Goal: Obtain resource: Obtain resource

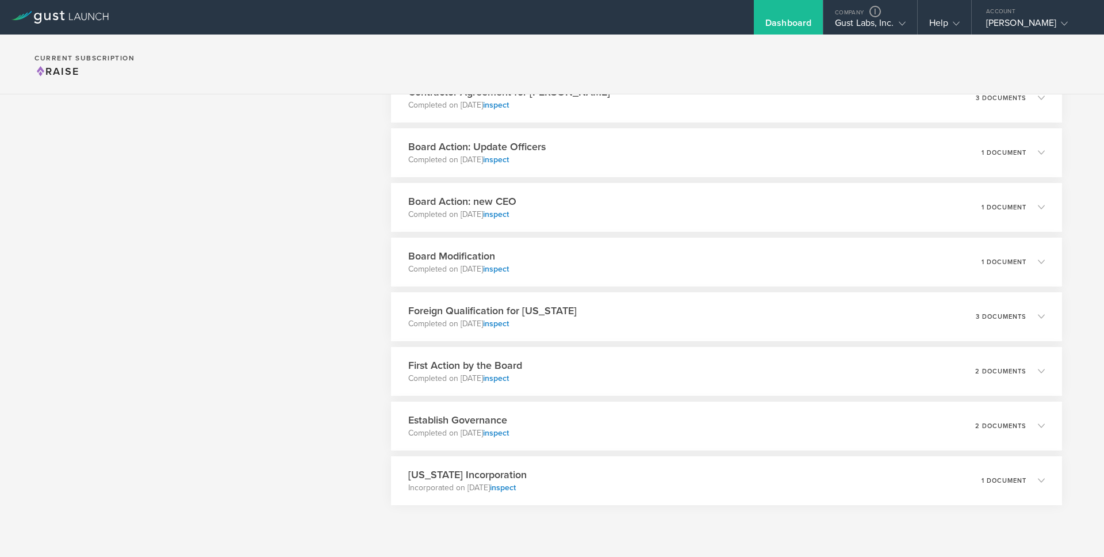
scroll to position [1867, 0]
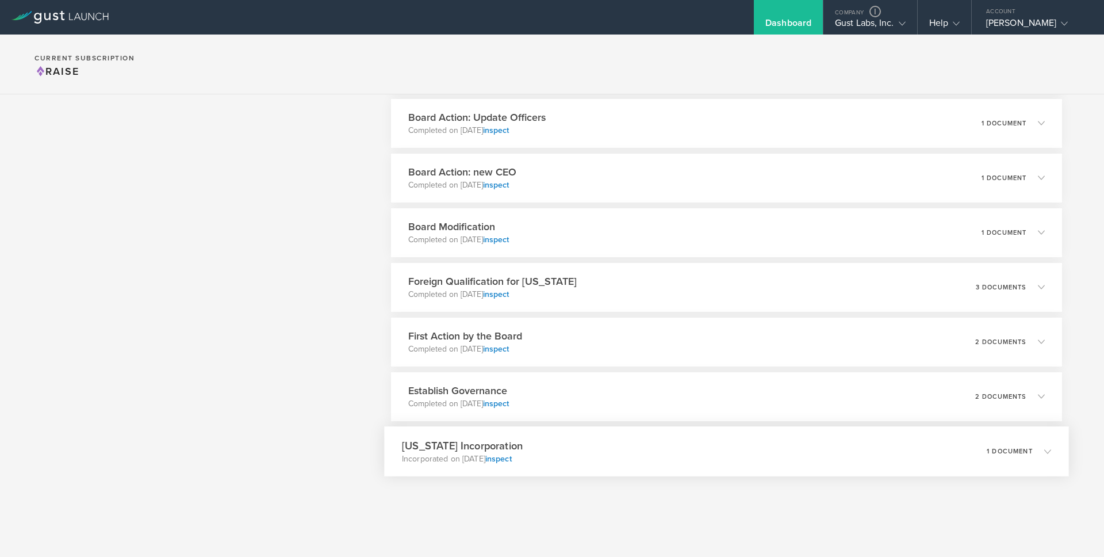
click at [603, 461] on div "Delaware Incorporation Incorporated on Jul 30, 2019 inspect 1 document" at bounding box center [726, 451] width 685 height 50
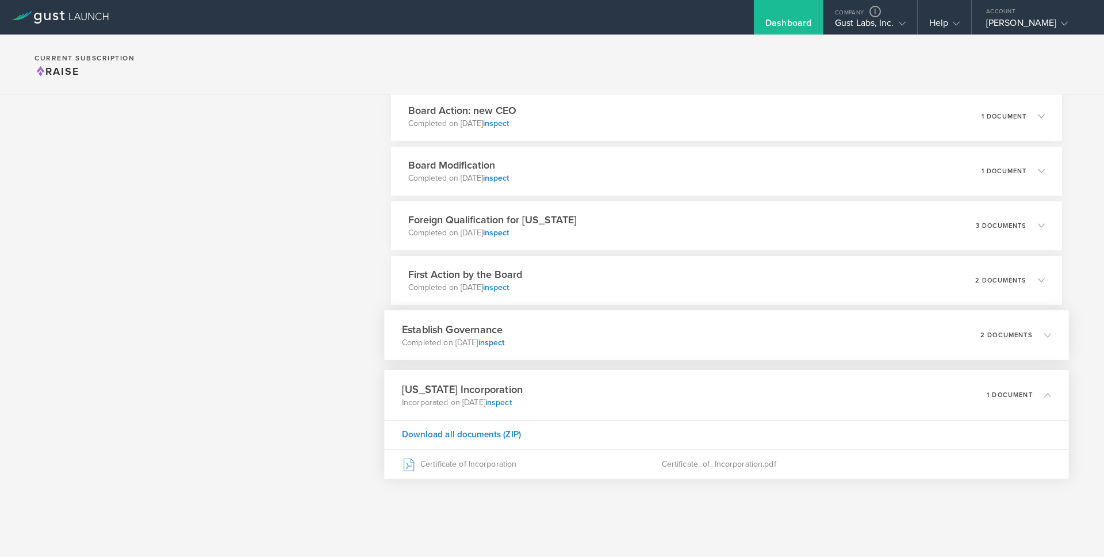
scroll to position [1930, 0]
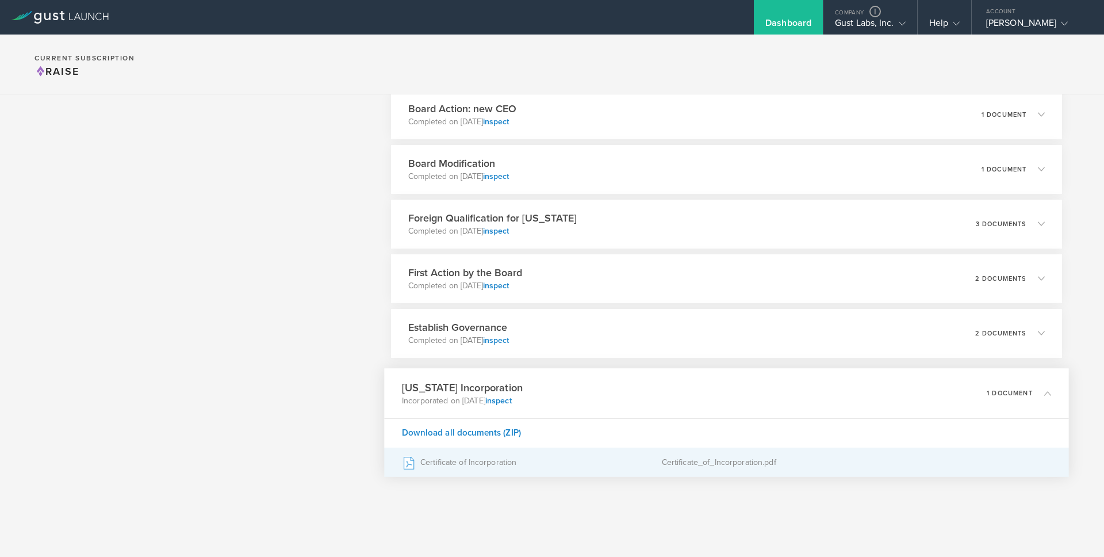
click at [547, 460] on div "Certificate of Incorporation" at bounding box center [532, 461] width 260 height 29
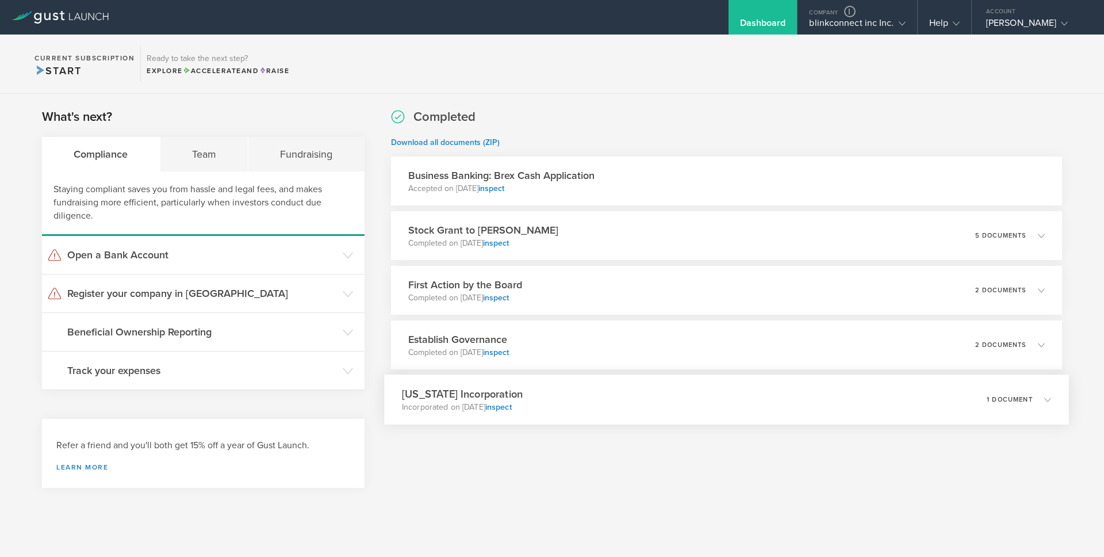
click at [642, 407] on div "[US_STATE] Incorporation Incorporated on [DATE] inspect 1 document" at bounding box center [726, 399] width 685 height 50
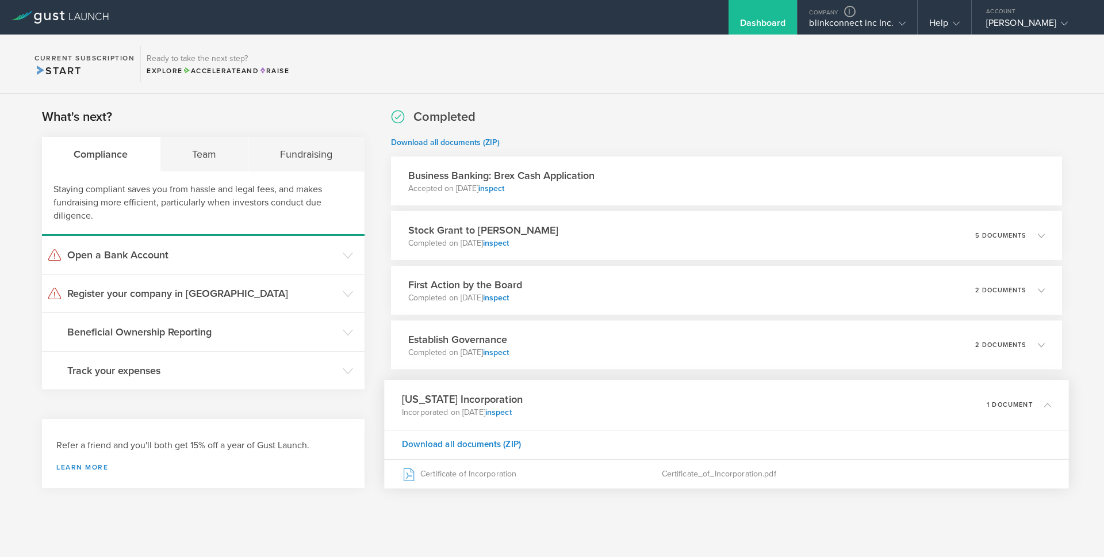
scroll to position [12, 0]
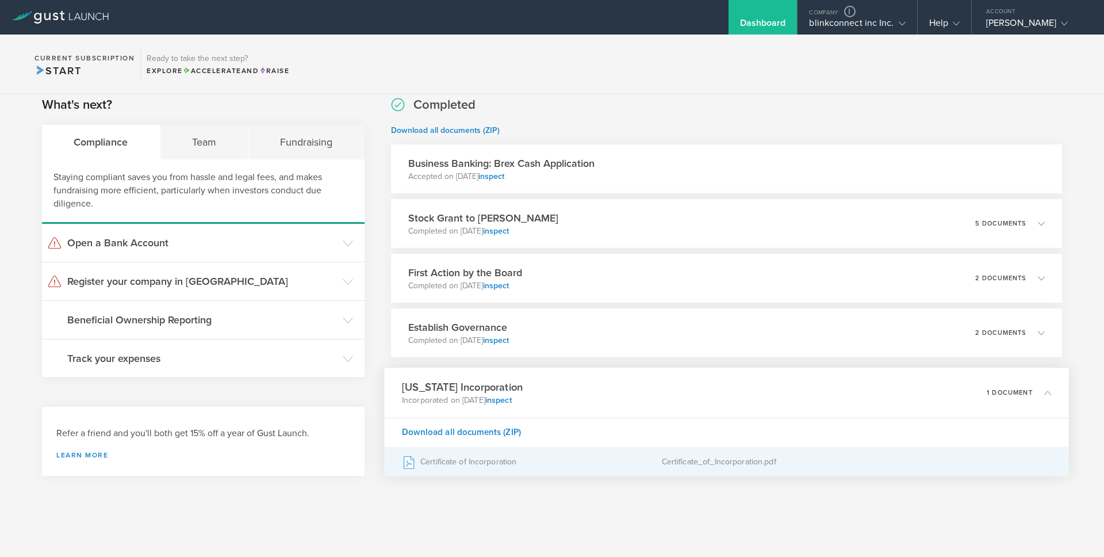
click at [553, 461] on div "Certificate of Incorporation" at bounding box center [532, 461] width 260 height 29
click at [556, 464] on div "Certificate of Incorporation" at bounding box center [532, 461] width 260 height 29
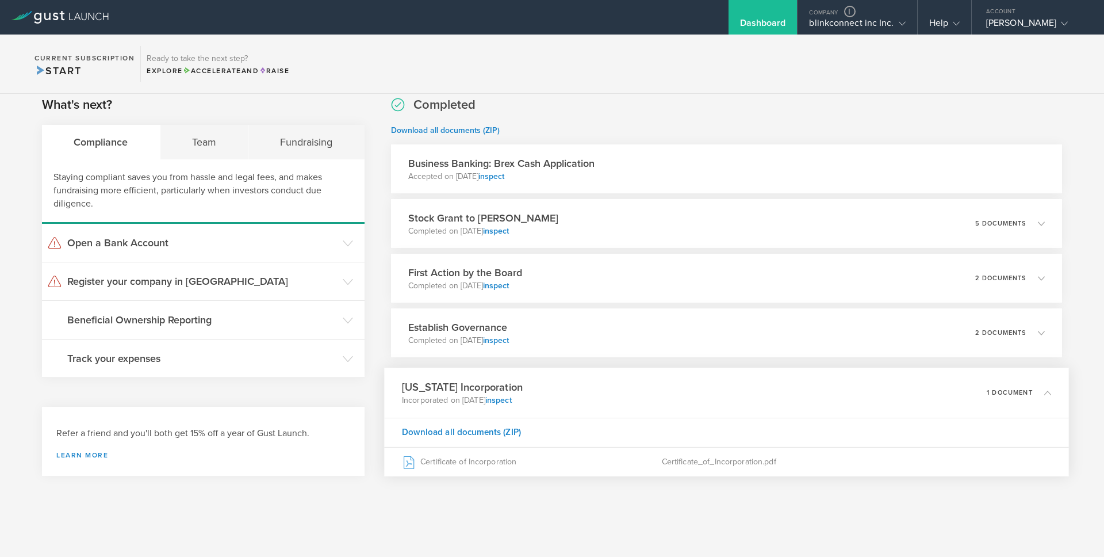
click at [618, 400] on div "[US_STATE] Incorporation Incorporated on [DATE] inspect 1 document" at bounding box center [726, 392] width 685 height 50
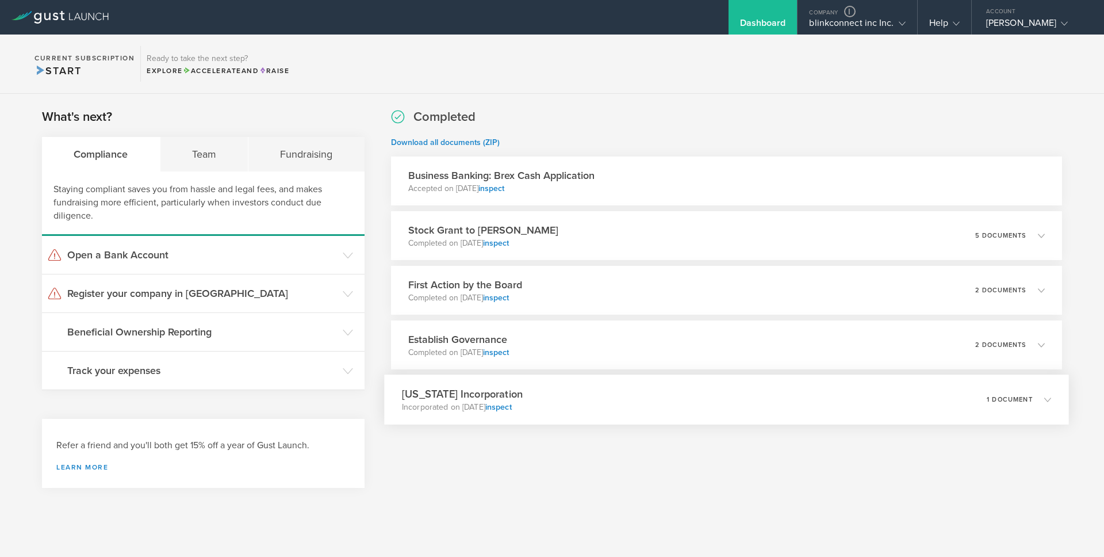
scroll to position [0, 0]
click at [879, 18] on div "blinkconnect inc Inc." at bounding box center [857, 25] width 96 height 17
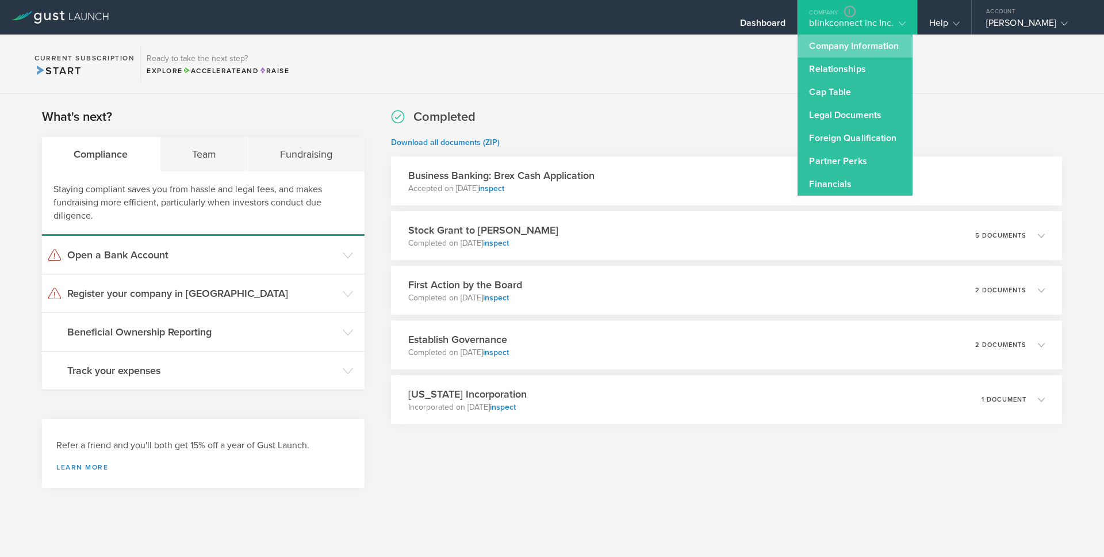
click at [850, 53] on link "Company Information" at bounding box center [855, 46] width 115 height 23
